Goal: Task Accomplishment & Management: Complete application form

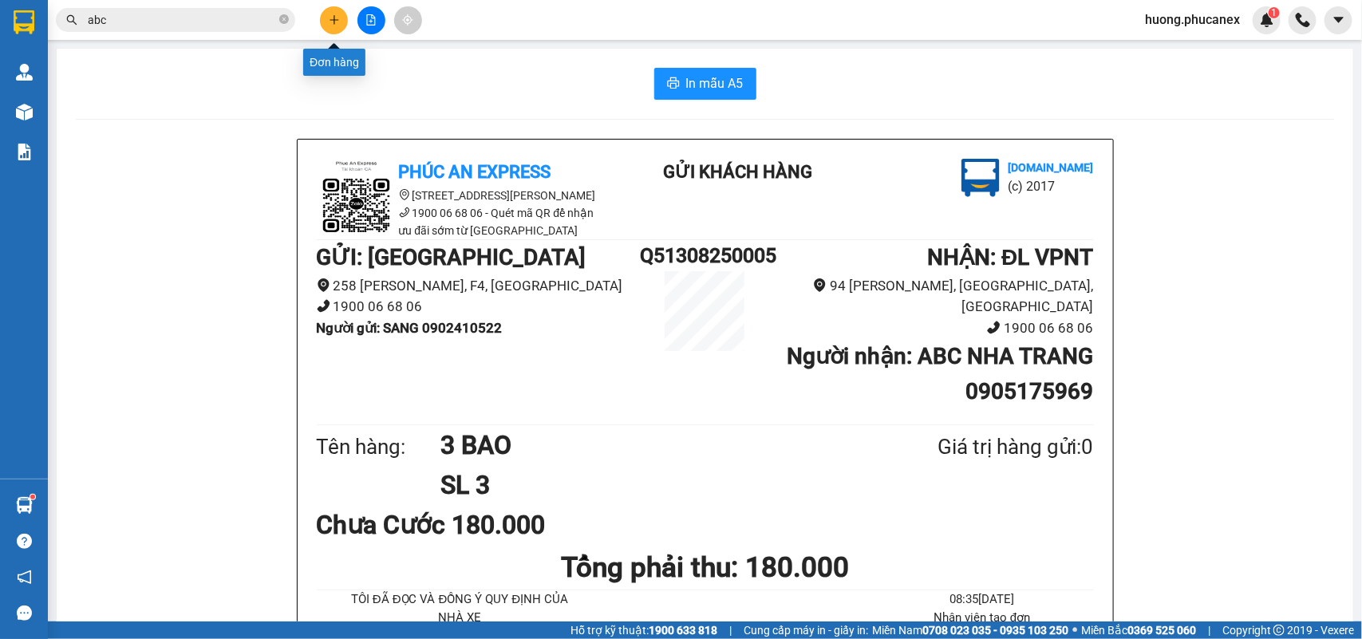
click at [339, 24] on icon "plus" at bounding box center [334, 19] width 11 height 11
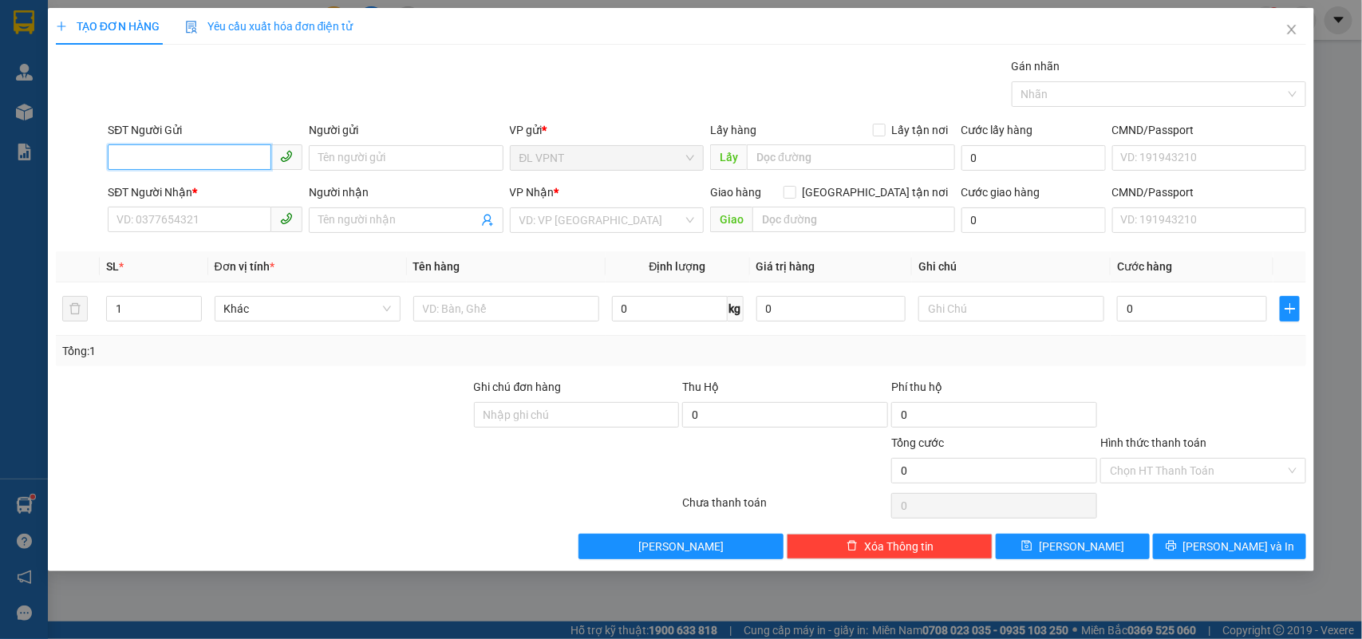
drag, startPoint x: 257, startPoint y: 156, endPoint x: 736, endPoint y: 125, distance: 480.4
click at [258, 156] on input "SĐT Người Gửi" at bounding box center [190, 157] width 164 height 26
click at [196, 184] on div "0935510217 - THU" at bounding box center [204, 191] width 175 height 18
type input "0935510217"
type input "THU"
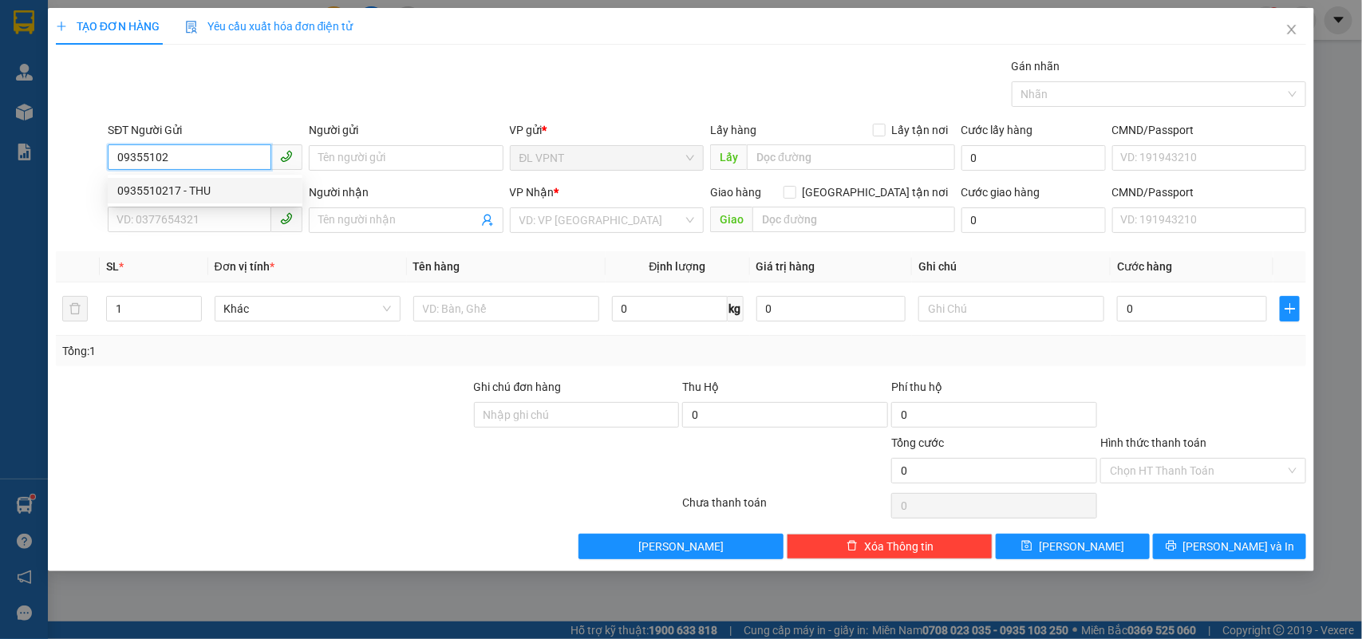
type input "0708444333"
type input "CTY THỰC PHẨM THÀNH PHỐ"
type input "0935510217"
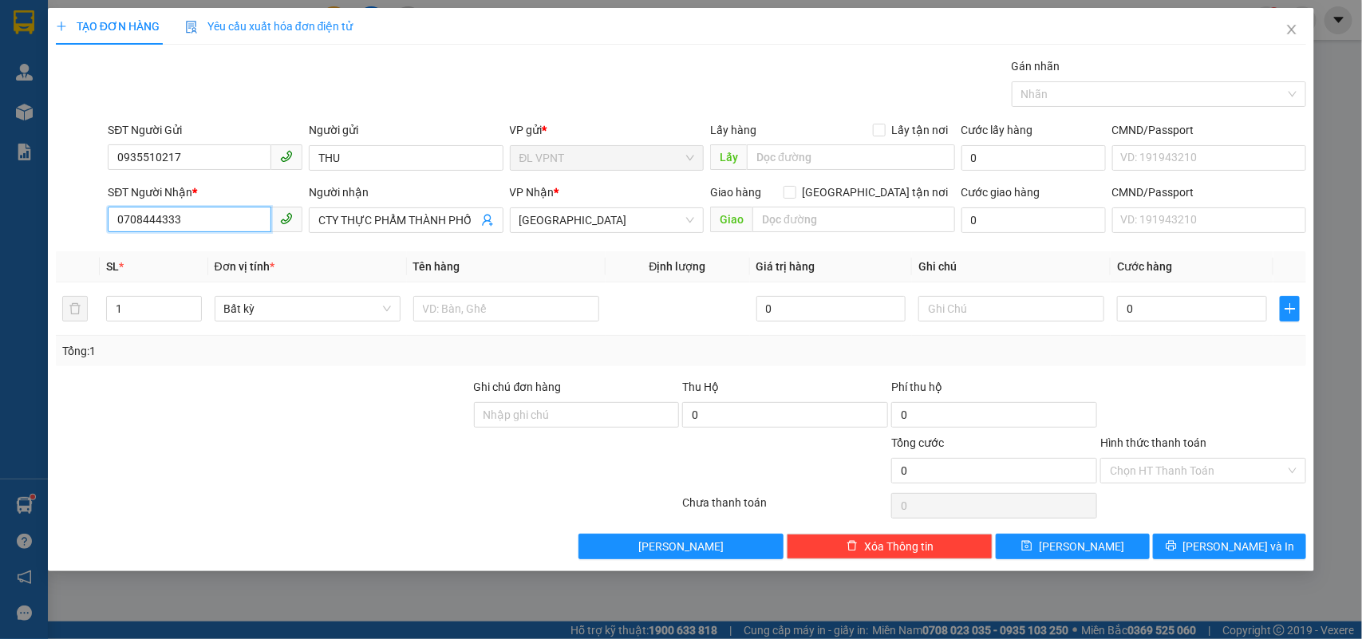
drag, startPoint x: 179, startPoint y: 220, endPoint x: 18, endPoint y: 213, distance: 161.3
click at [18, 213] on div "TẠO ĐƠN HÀNG Yêu cầu xuất hóa đơn điện tử Transit Pickup Surcharge Ids Transit …" at bounding box center [681, 319] width 1362 height 639
click at [198, 255] on div "0703493269 - QUỐC" at bounding box center [204, 253] width 175 height 18
type input "0703493269"
type input "QUỐC"
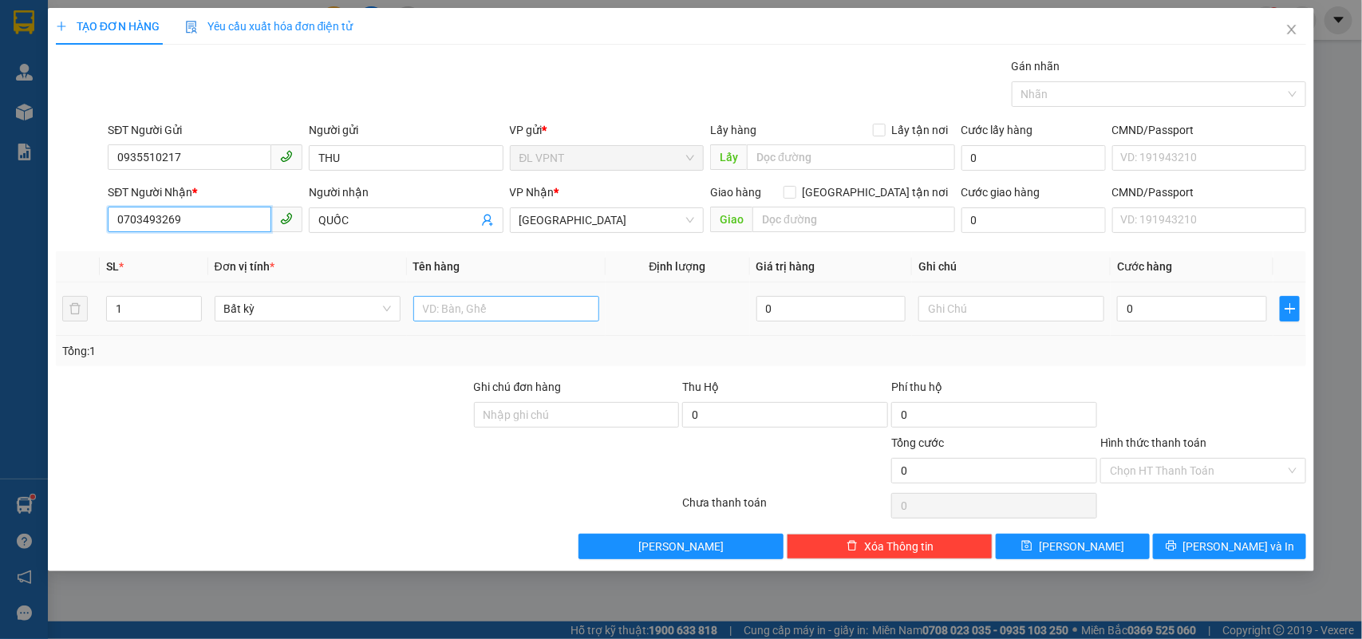
type input "0703493269"
click at [475, 309] on input "text" at bounding box center [506, 309] width 186 height 26
type input "1 tx"
click at [1194, 317] on input "0" at bounding box center [1192, 309] width 150 height 26
type input "3"
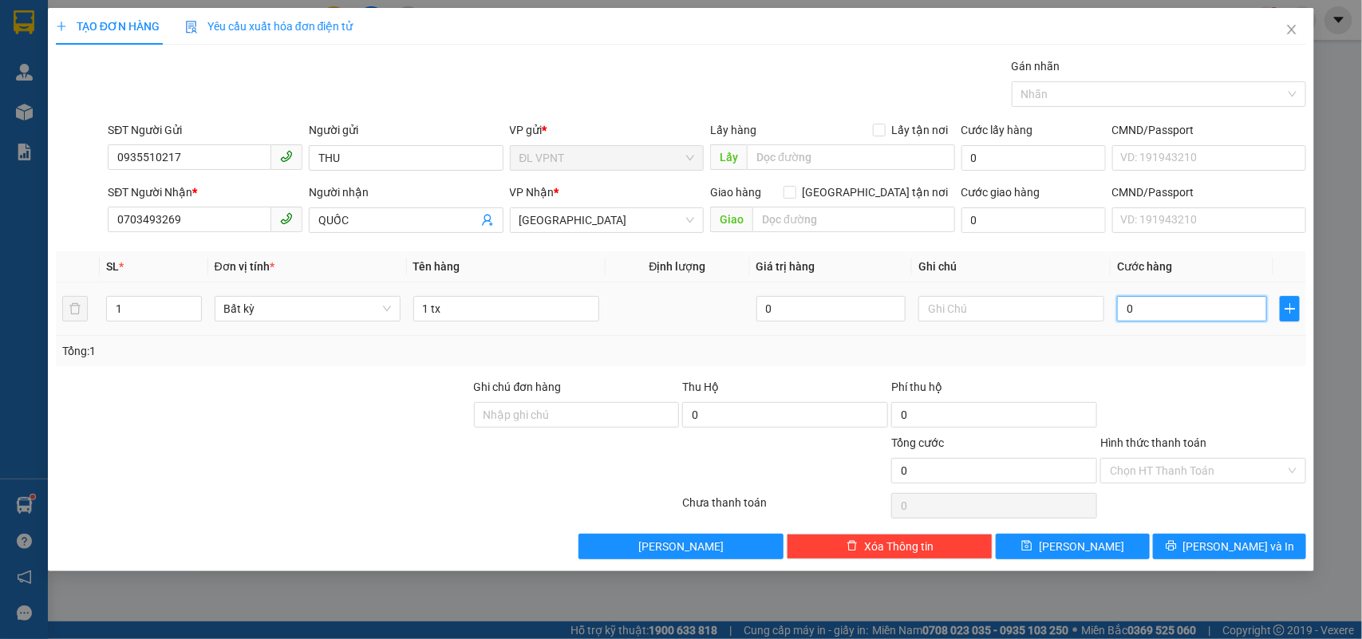
type input "3"
type input "30"
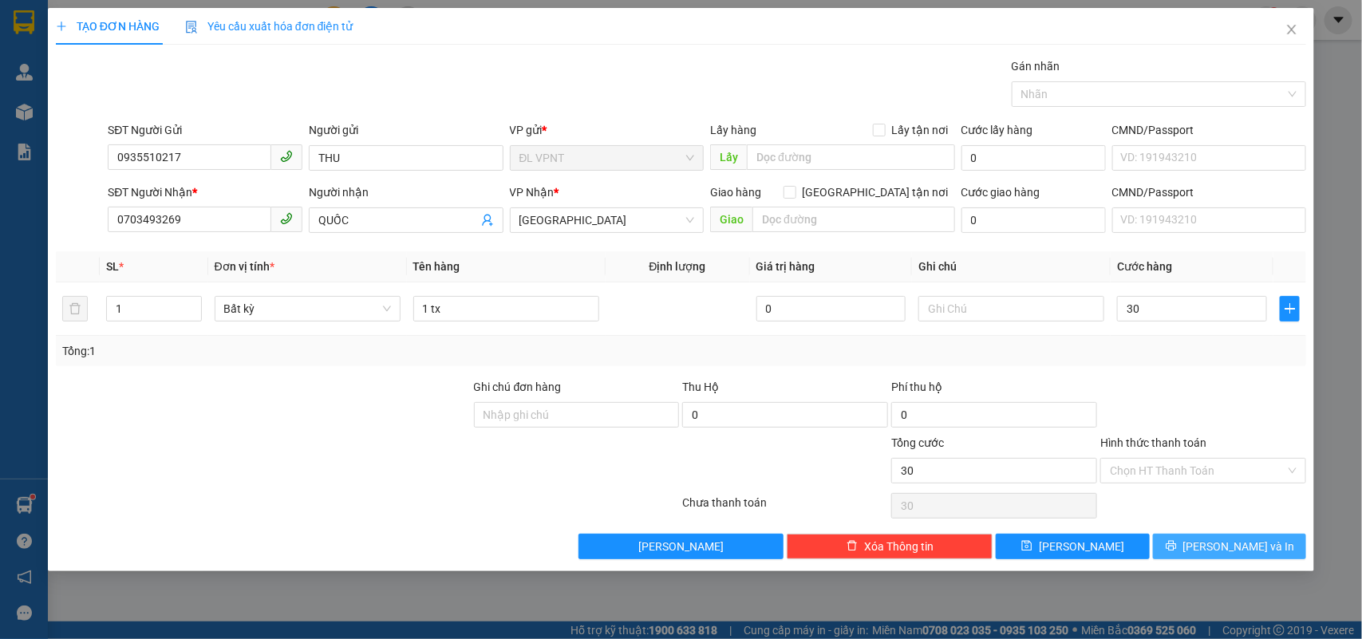
type input "30.000"
click at [1181, 540] on button "[PERSON_NAME] và In" at bounding box center [1229, 547] width 153 height 26
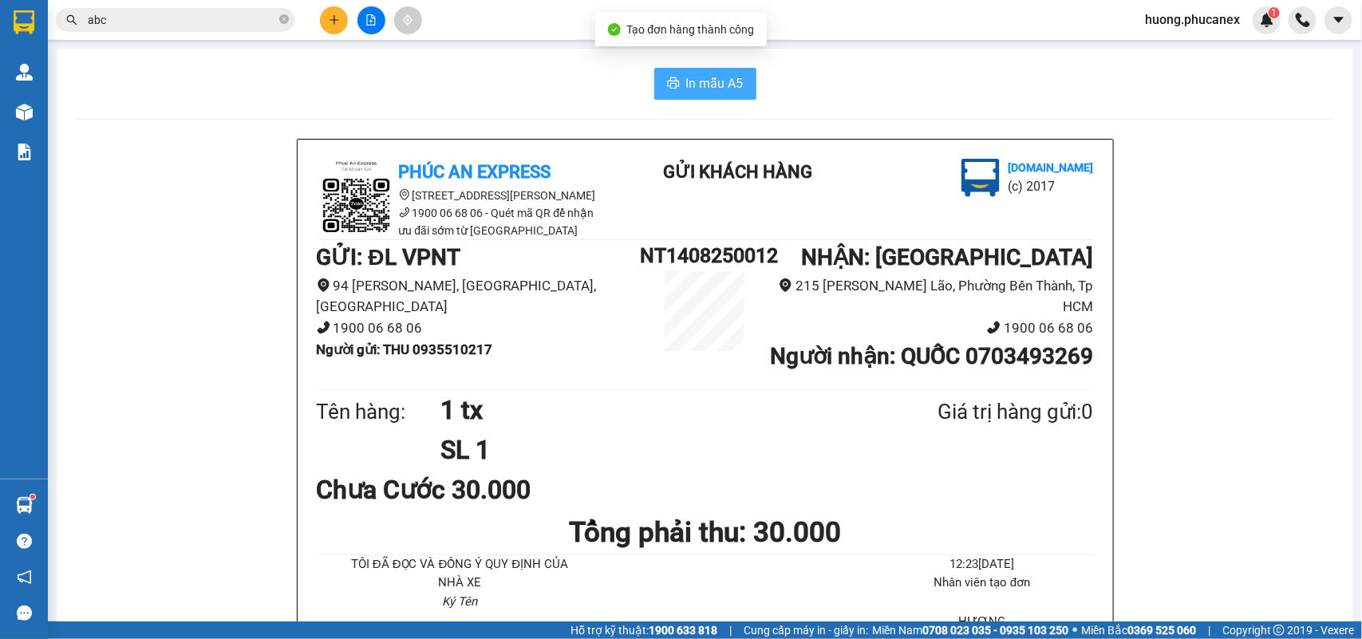
click at [668, 85] on icon "printer" at bounding box center [673, 82] width 12 height 11
click at [329, 18] on icon "plus" at bounding box center [334, 19] width 11 height 11
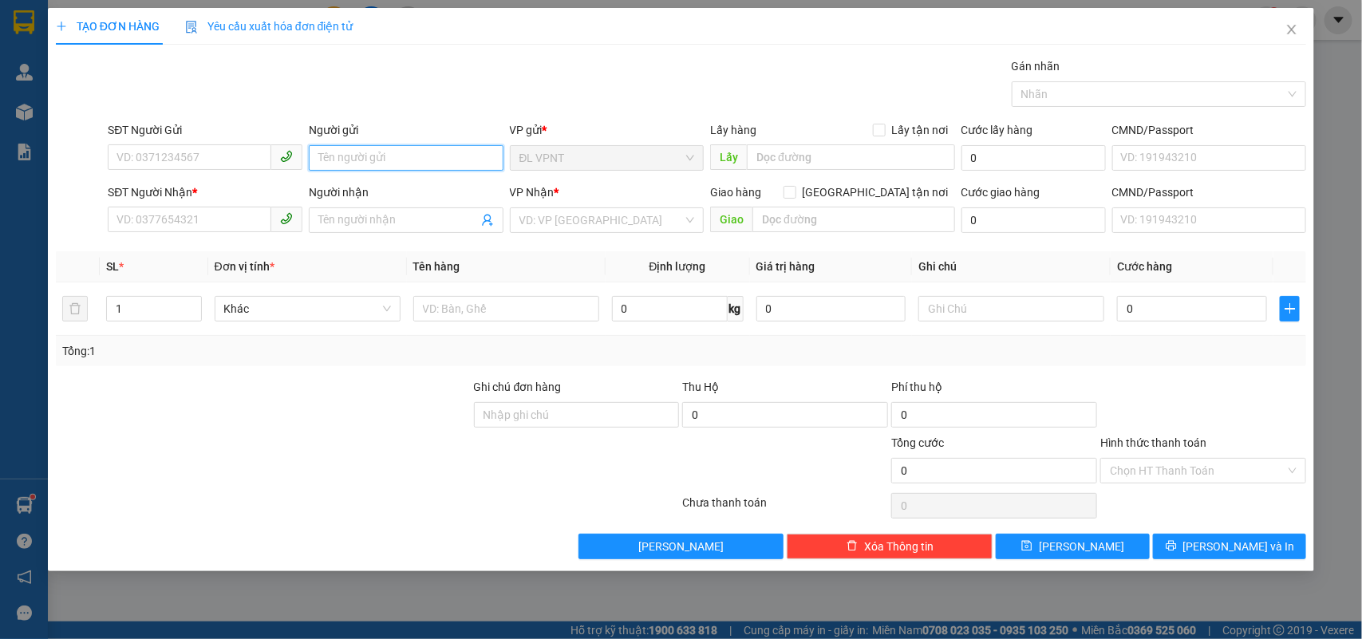
click at [348, 158] on input "Người gửi" at bounding box center [406, 158] width 195 height 26
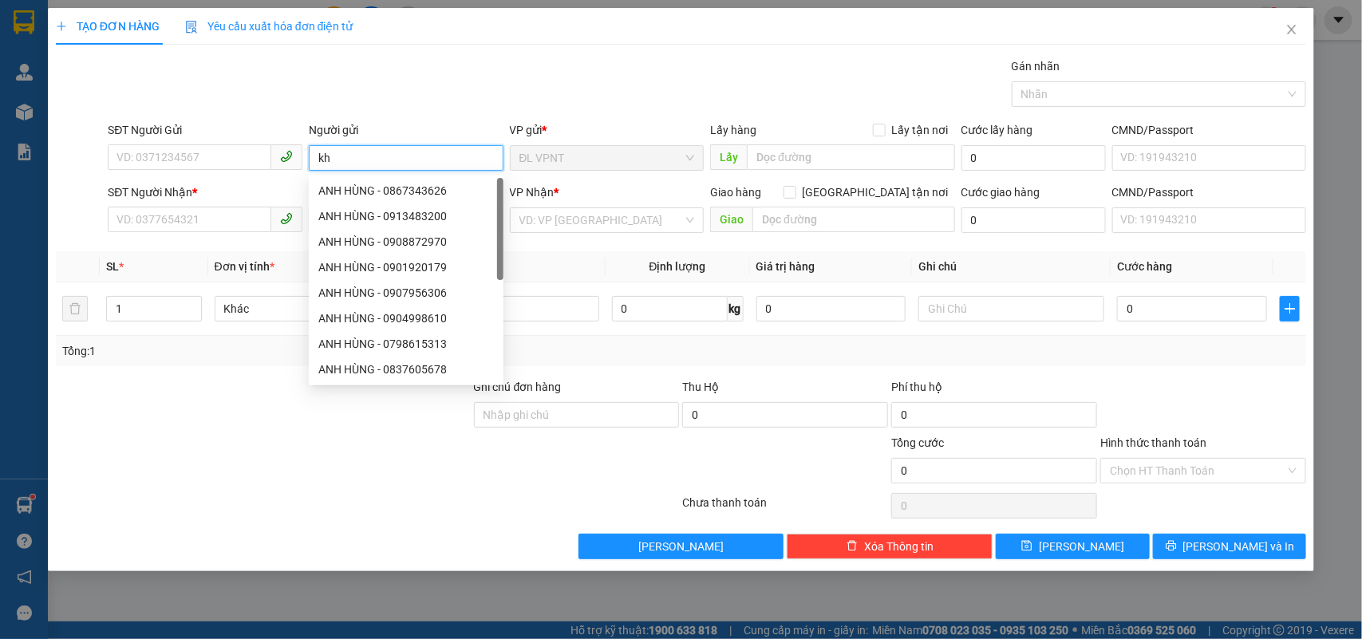
type input "k"
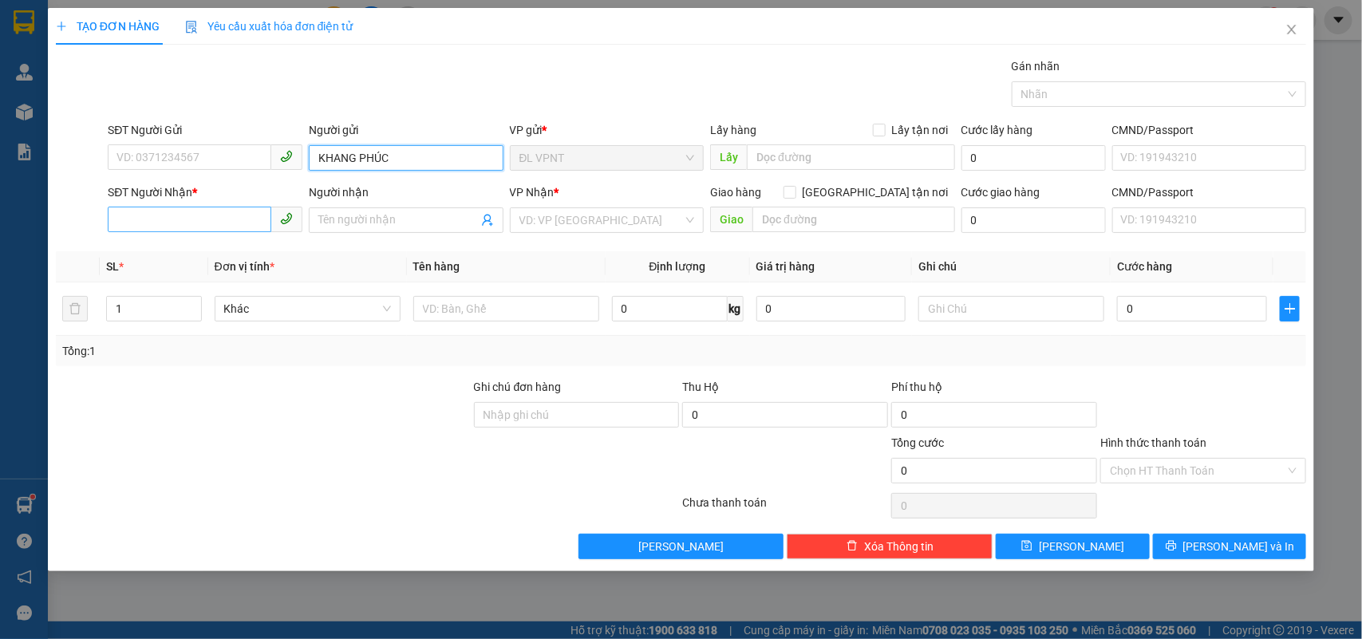
type input "KHANG PHÚC"
click at [165, 227] on input "SĐT Người Nhận *" at bounding box center [190, 220] width 164 height 26
click at [168, 263] on div "0869308498 - NHÂN" at bounding box center [205, 253] width 195 height 26
type input "0869308498"
type input "NHÂN"
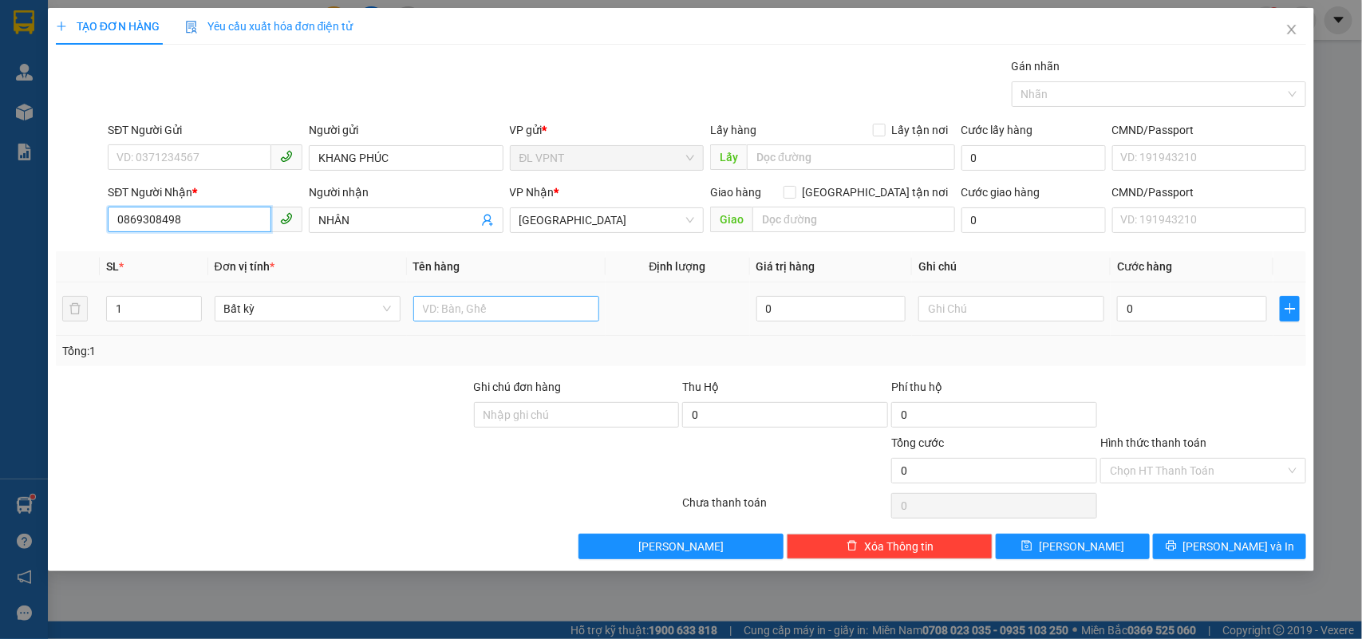
type input "0869308498"
click at [559, 302] on input "text" at bounding box center [506, 309] width 186 height 26
type input "1 T ĐEN"
click at [1170, 320] on input "0" at bounding box center [1192, 309] width 150 height 26
type input "3"
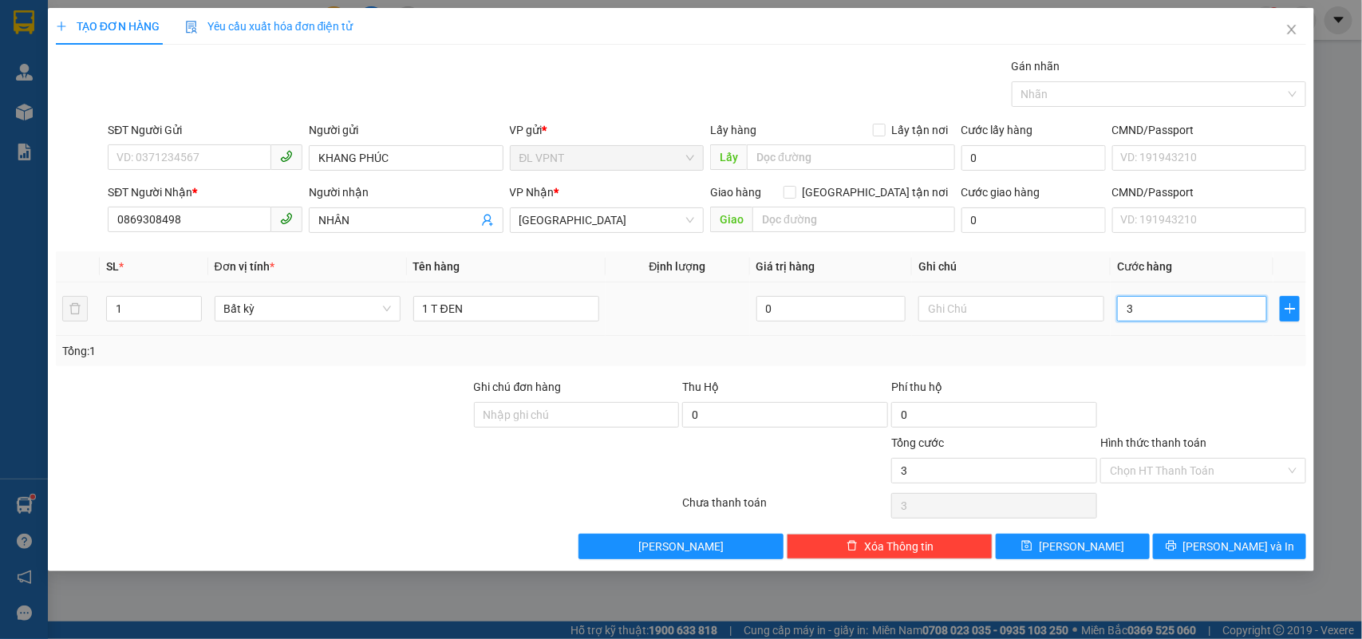
type input "3"
type input "30"
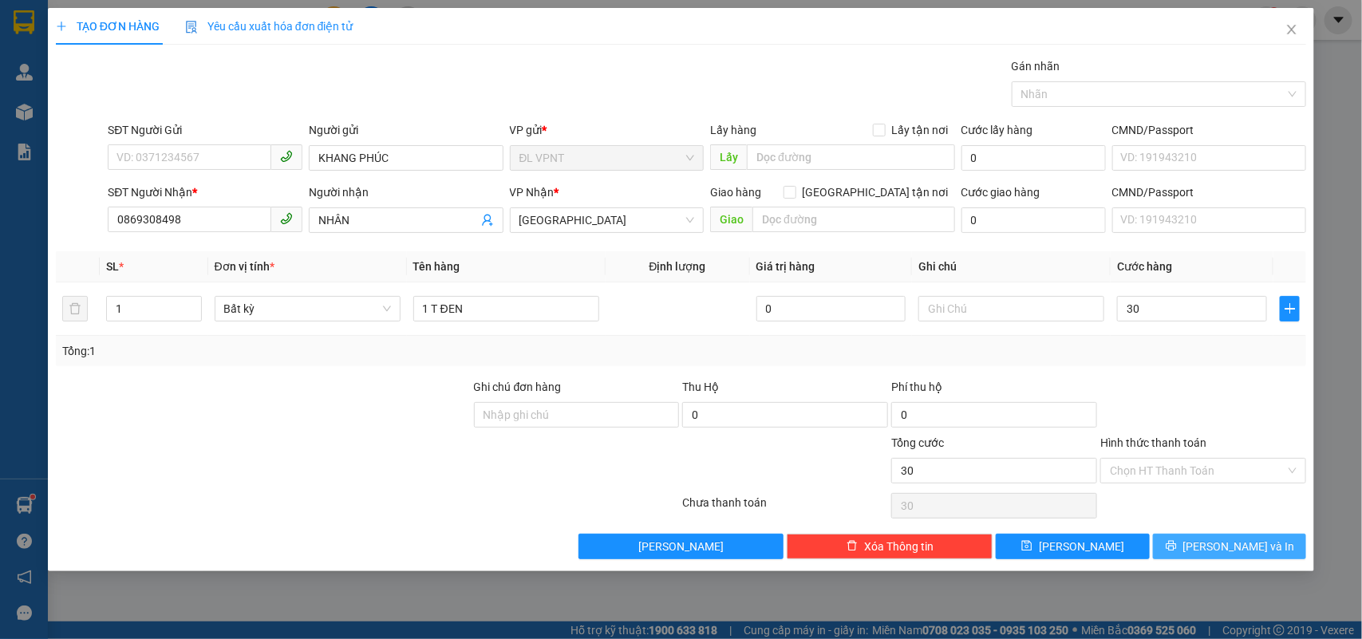
click at [1237, 550] on span "[PERSON_NAME] và In" at bounding box center [1239, 547] width 112 height 18
type input "30.000"
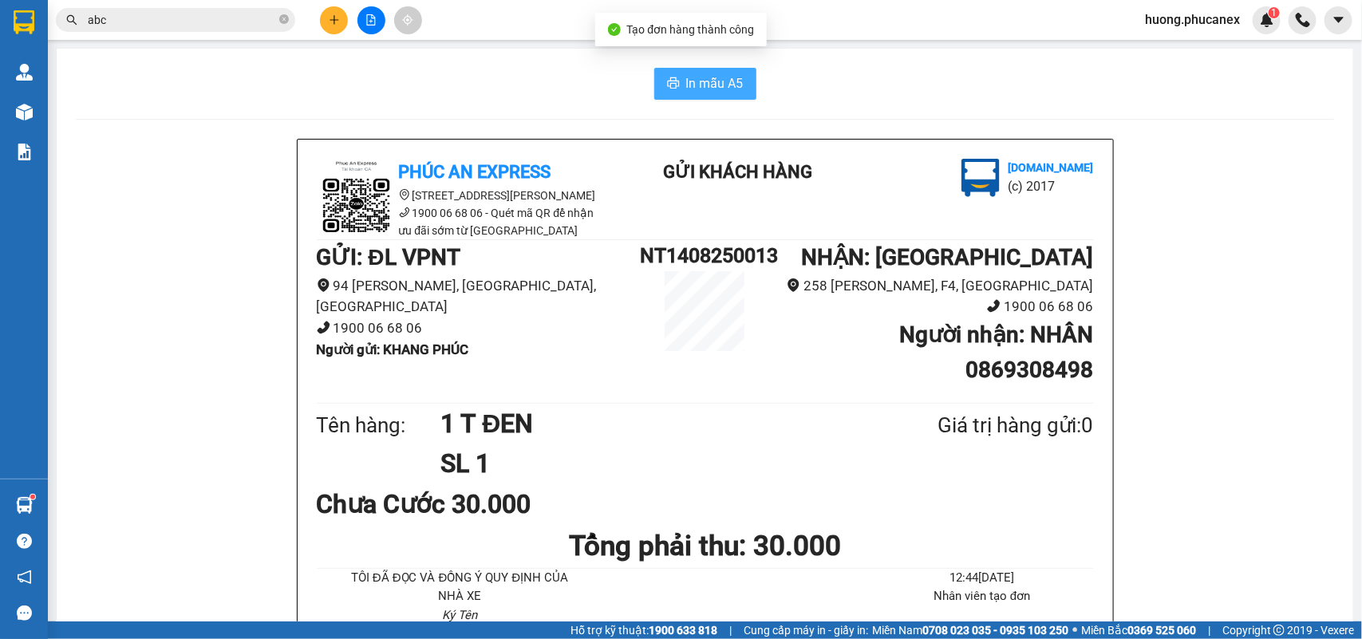
click at [688, 97] on button "In mẫu A5" at bounding box center [705, 84] width 102 height 32
click at [331, 28] on button at bounding box center [334, 20] width 28 height 28
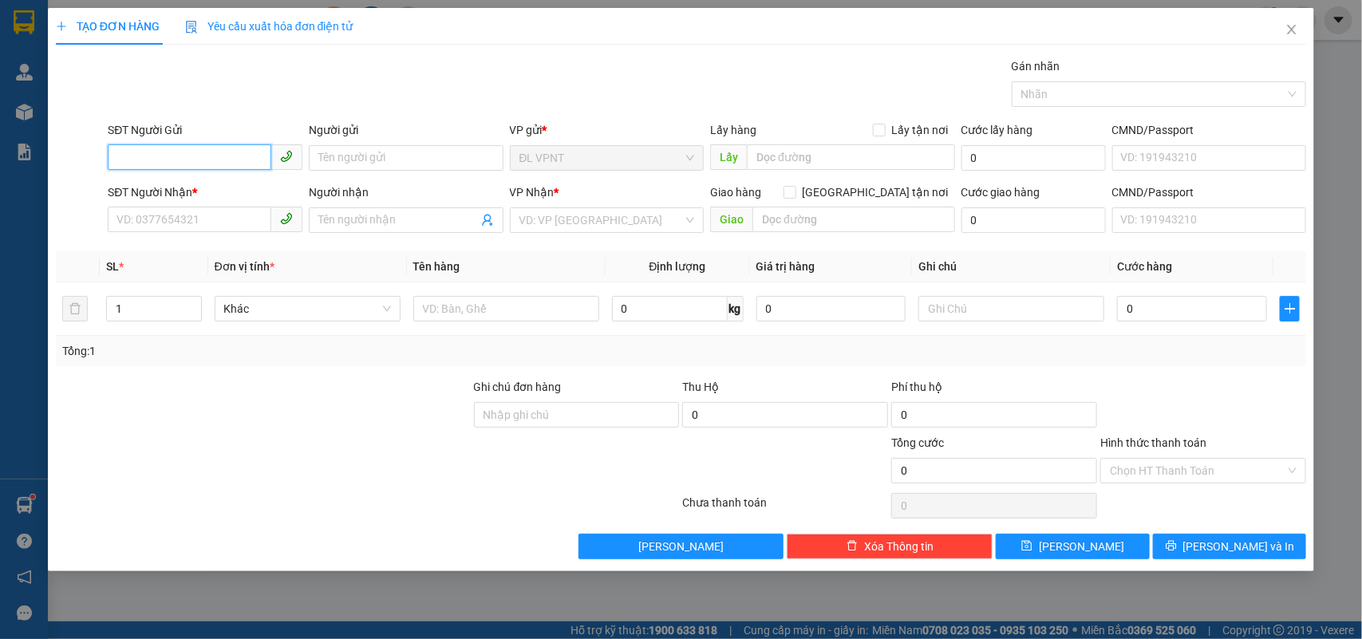
click at [206, 164] on input "SĐT Người Gửi" at bounding box center [190, 157] width 164 height 26
click at [191, 187] on div "0985215757 - HẠNH" at bounding box center [204, 191] width 175 height 18
type input "0985215757"
type input "HẠNH"
type input "0915204849"
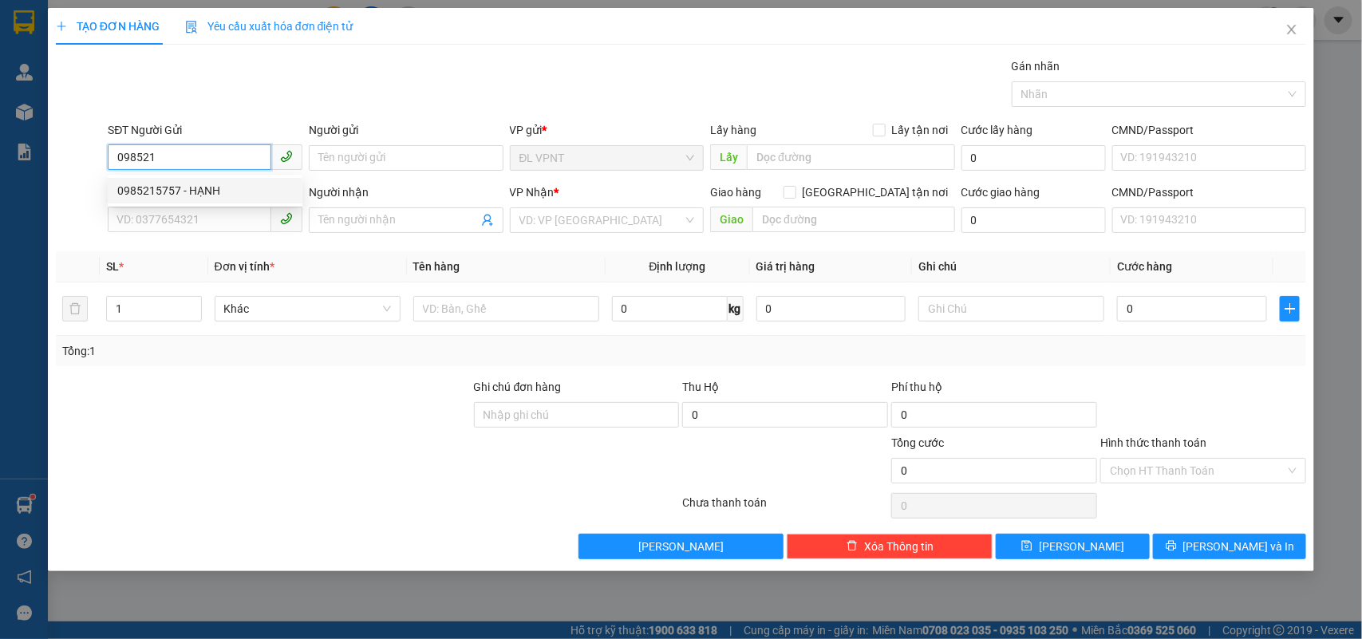
type input "lành"
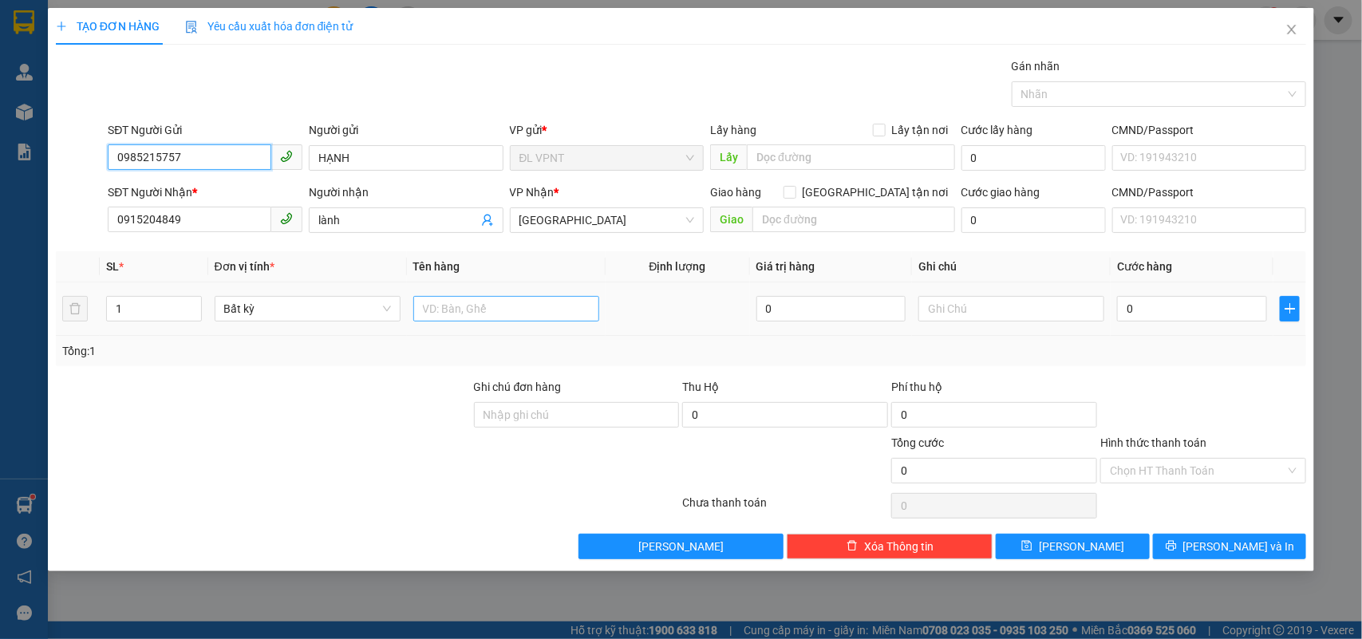
type input "0985215757"
click at [479, 316] on input "text" at bounding box center [506, 309] width 186 height 26
type input "1 TX"
click at [1254, 304] on input "0" at bounding box center [1192, 309] width 150 height 26
type input "3"
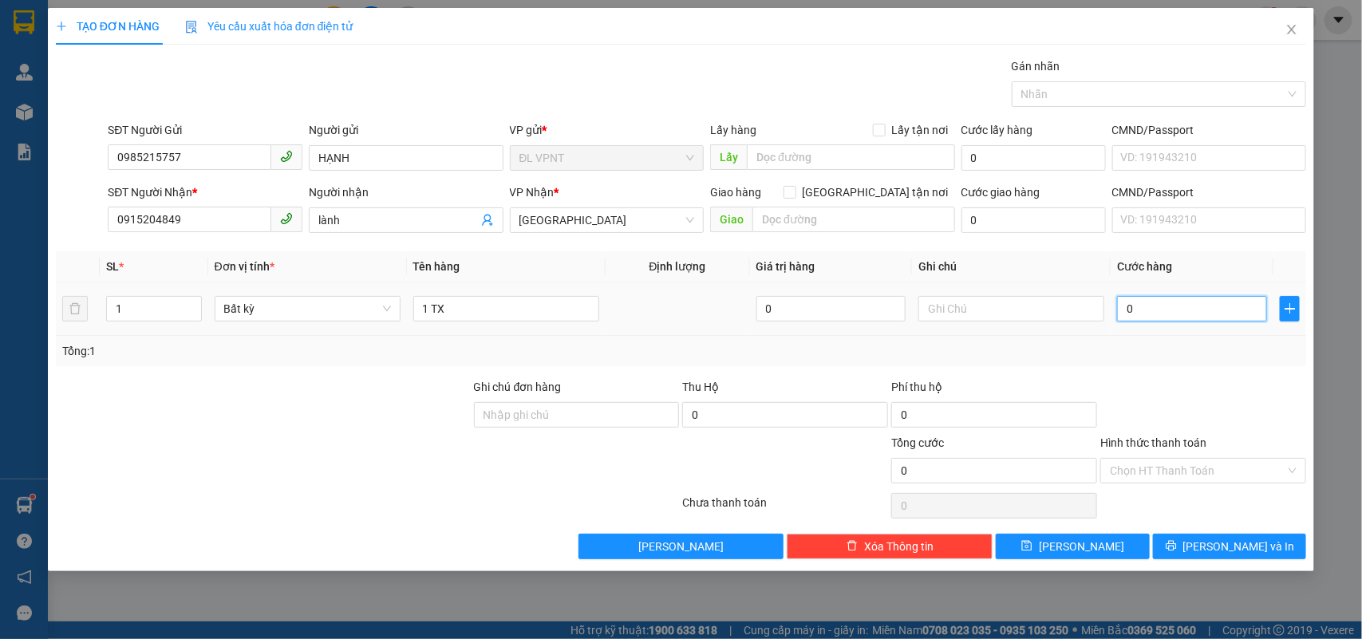
type input "3"
type input "30"
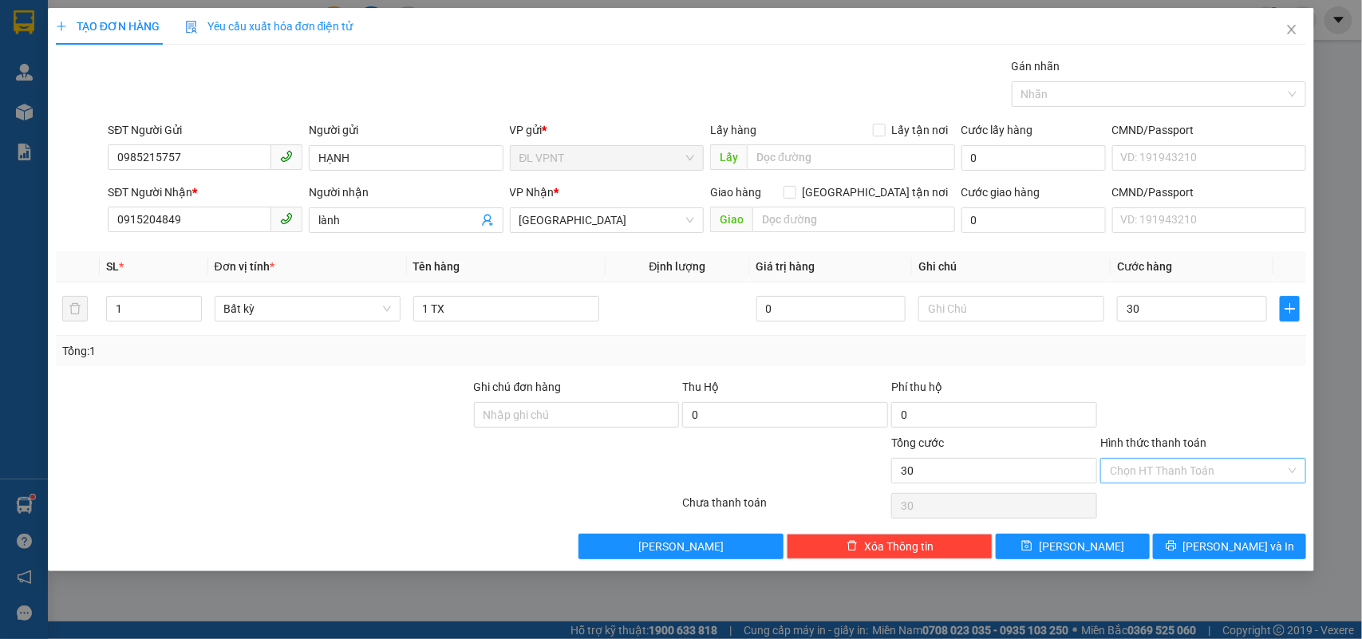
click at [1159, 471] on input "Hình thức thanh toán" at bounding box center [1197, 471] width 175 height 24
type input "30.000"
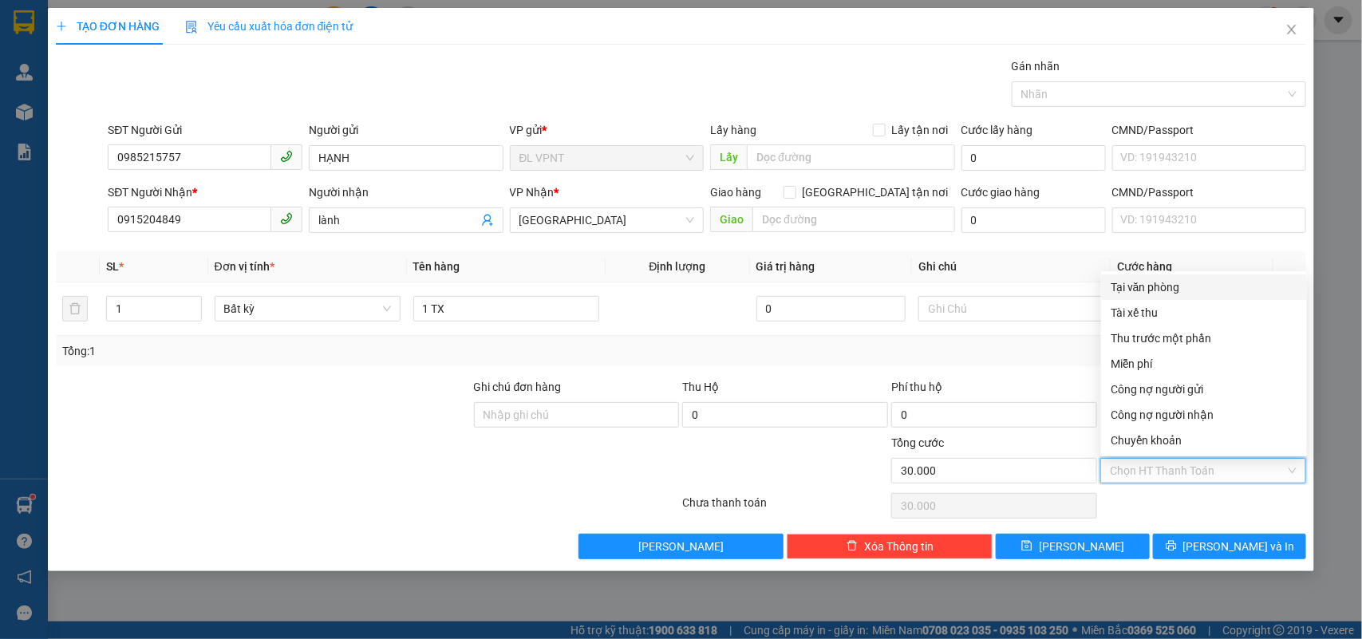
click at [1157, 279] on div "Tại văn phòng" at bounding box center [1203, 287] width 187 height 18
type input "0"
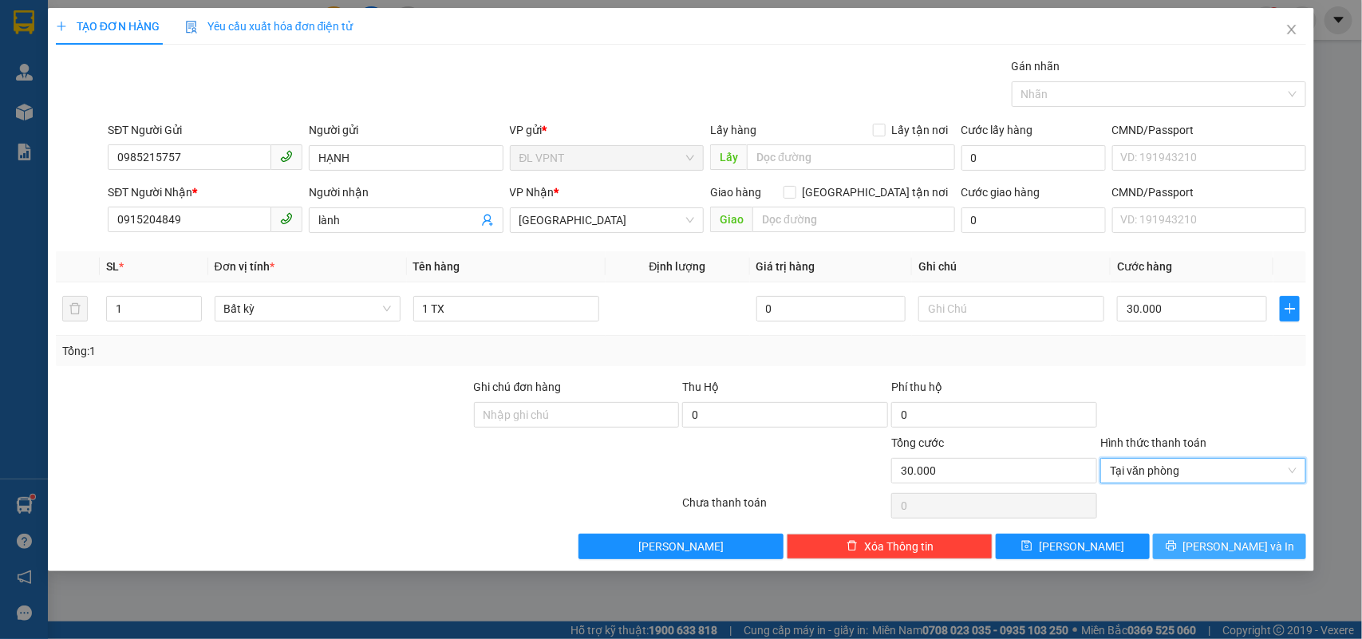
click at [1177, 543] on icon "printer" at bounding box center [1170, 545] width 11 height 11
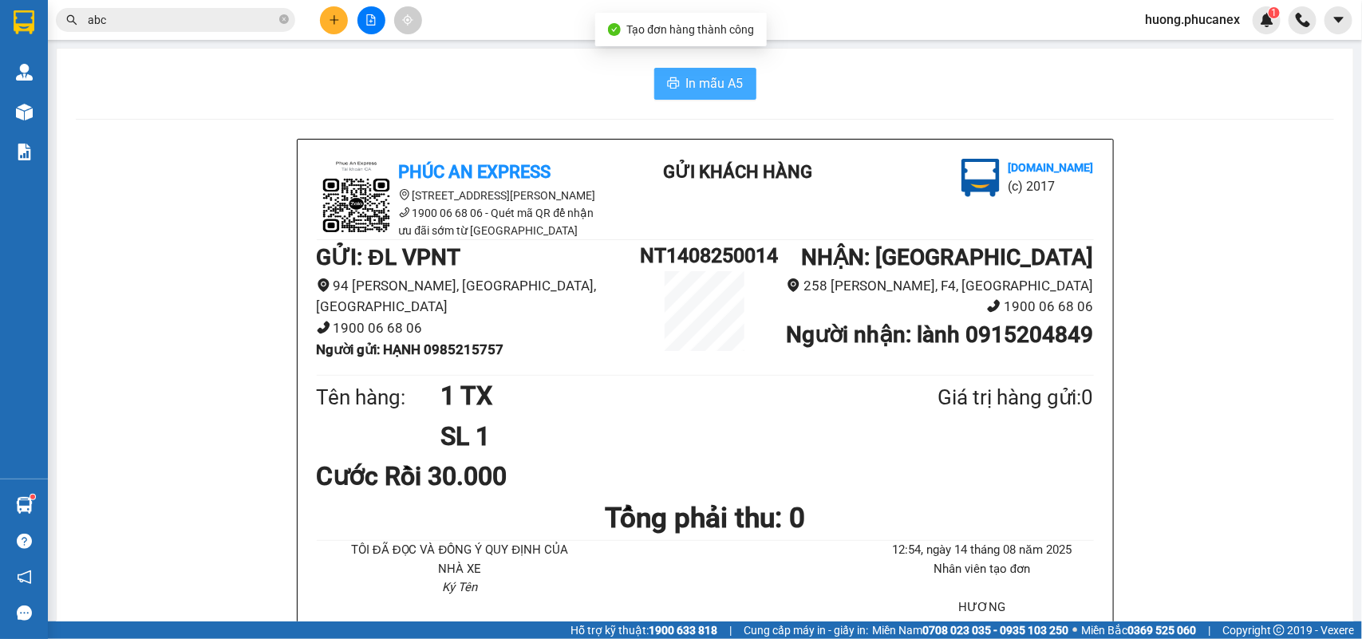
click at [708, 76] on span "In mẫu A5" at bounding box center [714, 83] width 57 height 20
click at [259, 119] on div at bounding box center [705, 119] width 1258 height 1
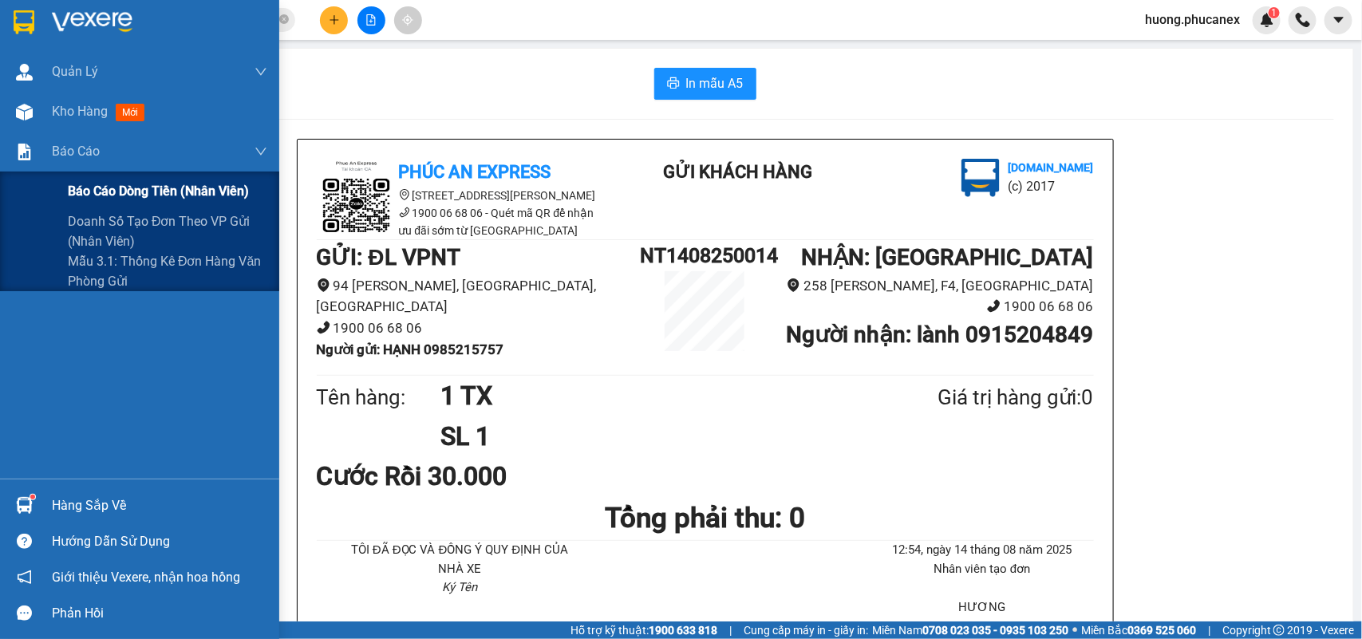
click at [96, 187] on span "Báo cáo dòng tiền (nhân viên)" at bounding box center [158, 191] width 181 height 20
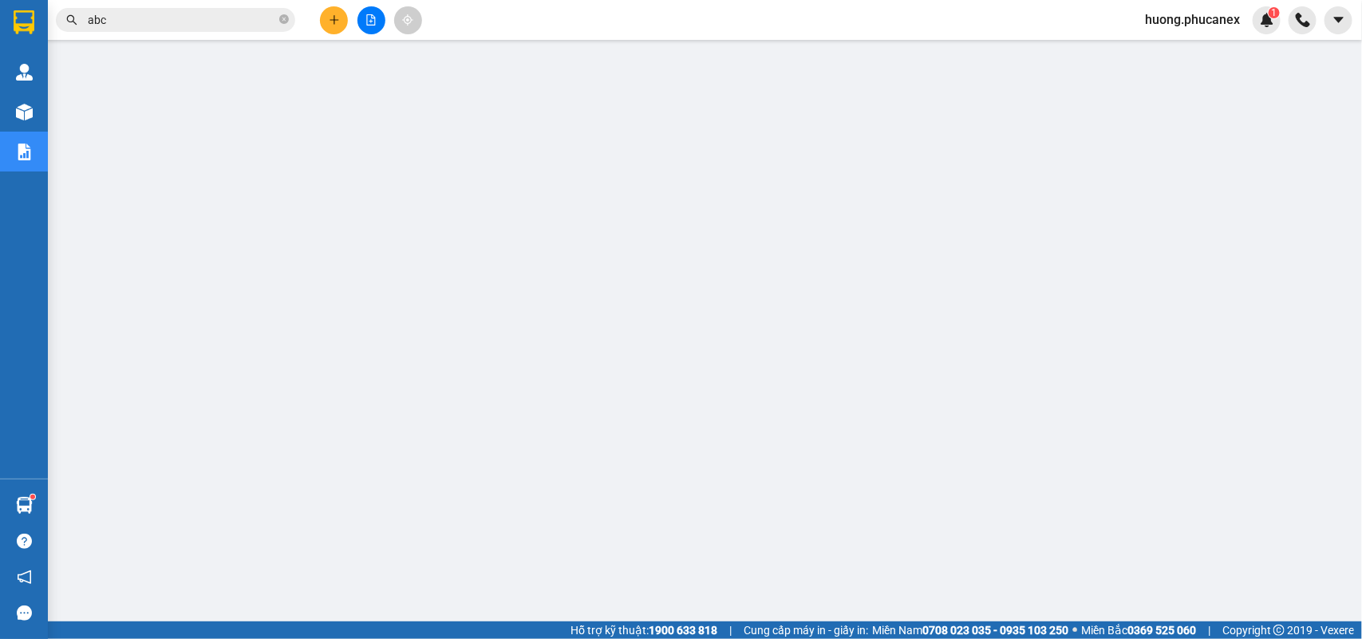
click at [1205, 18] on span "huong.phucanex" at bounding box center [1192, 20] width 120 height 20
click at [1186, 54] on span "Đăng xuất" at bounding box center [1199, 50] width 87 height 18
